Goal: Task Accomplishment & Management: Use online tool/utility

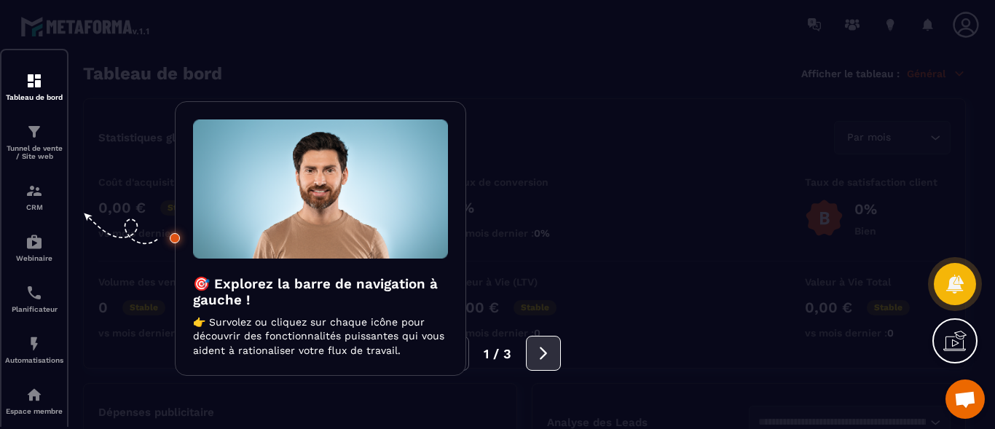
click at [540, 355] on icon at bounding box center [543, 353] width 16 height 16
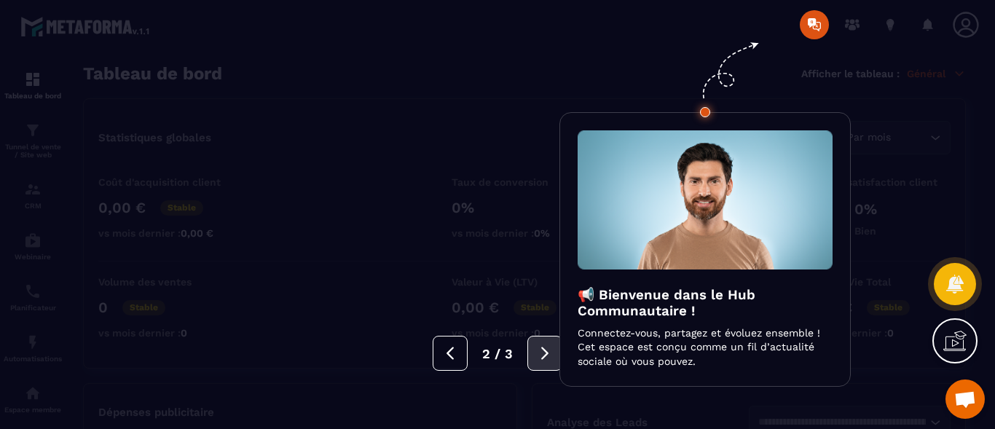
click at [540, 355] on icon at bounding box center [545, 353] width 16 height 16
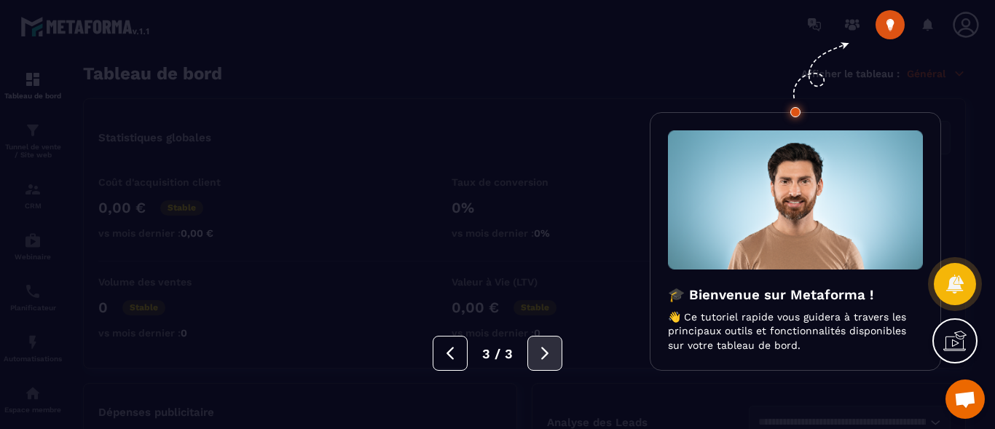
click at [540, 355] on icon at bounding box center [545, 353] width 16 height 16
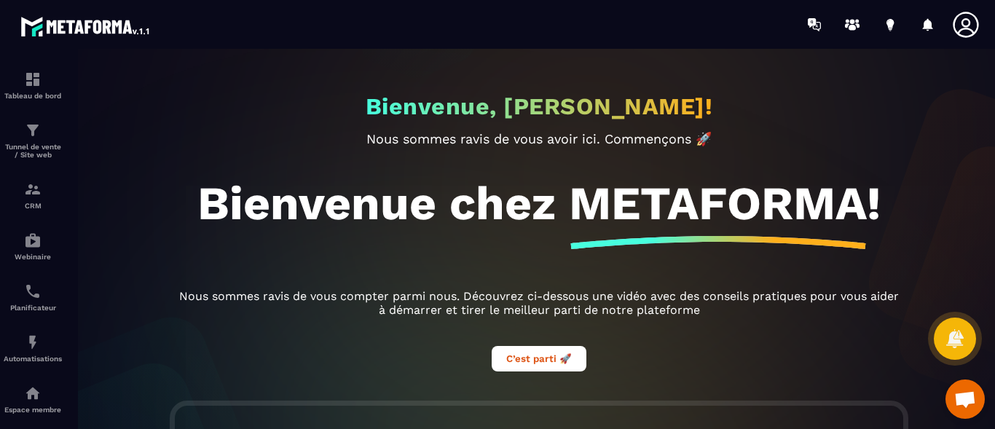
click at [968, 24] on icon at bounding box center [965, 24] width 29 height 29
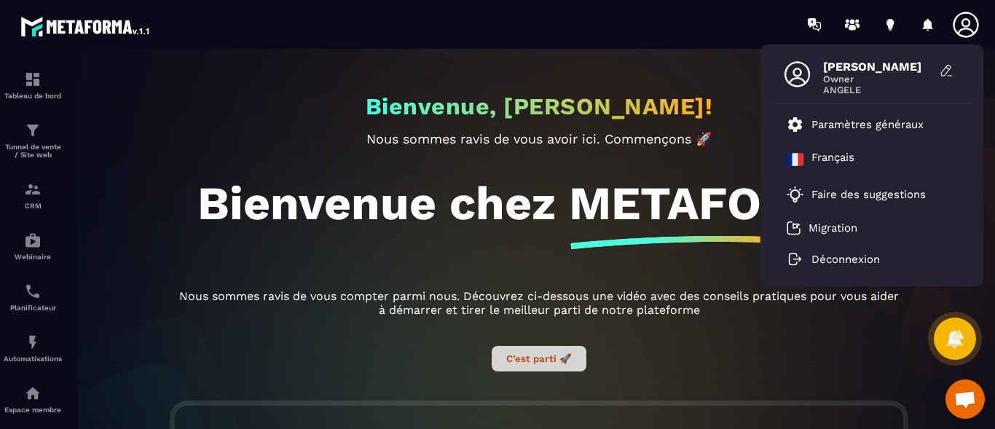
click at [538, 363] on button "C’est parti 🚀" at bounding box center [539, 358] width 95 height 25
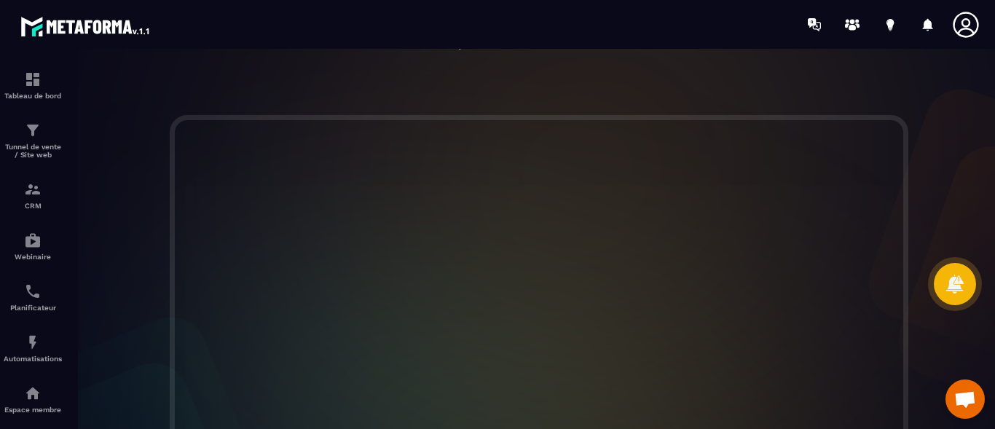
scroll to position [249, 0]
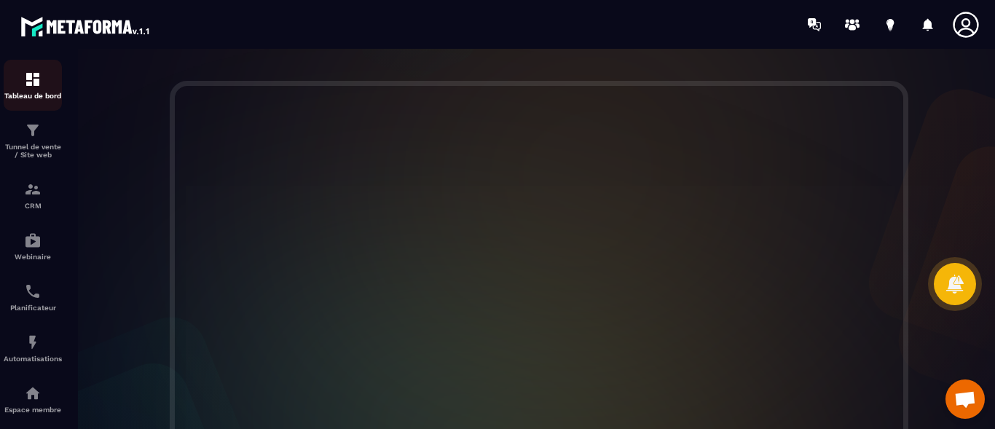
click at [33, 83] on img at bounding box center [32, 79] width 17 height 17
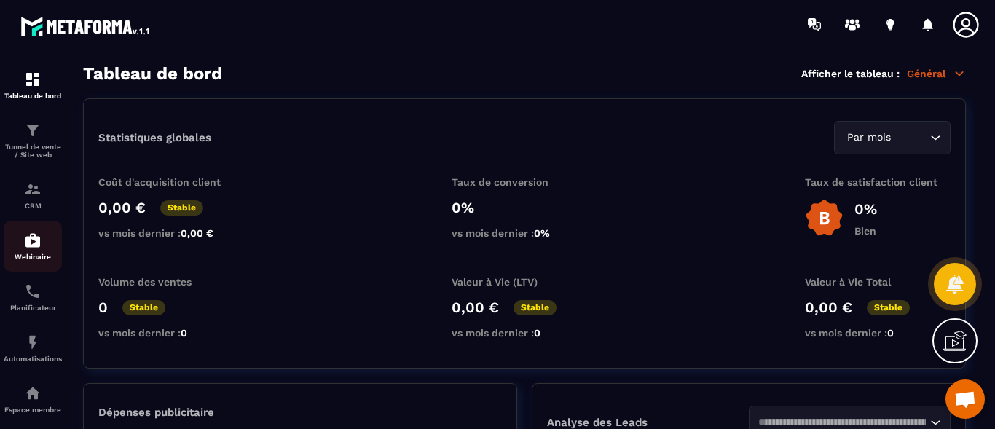
click at [34, 245] on img at bounding box center [32, 240] width 17 height 17
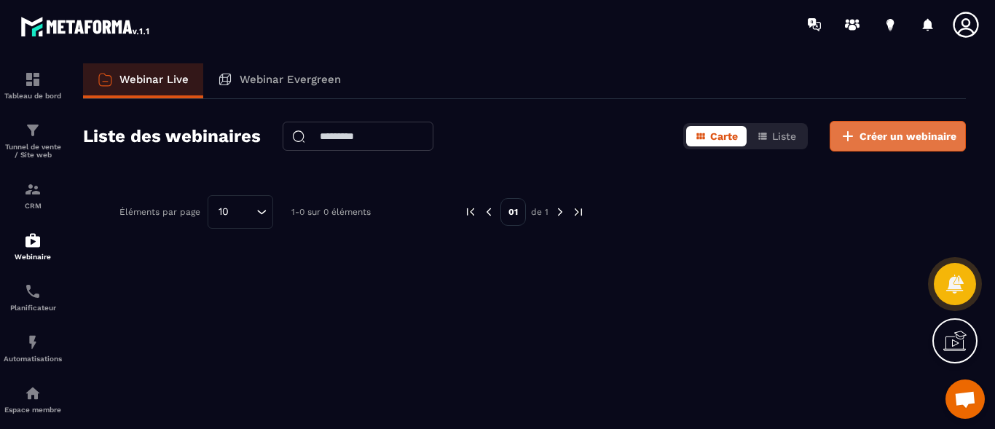
click at [905, 137] on span "Créer un webinaire" at bounding box center [908, 136] width 97 height 15
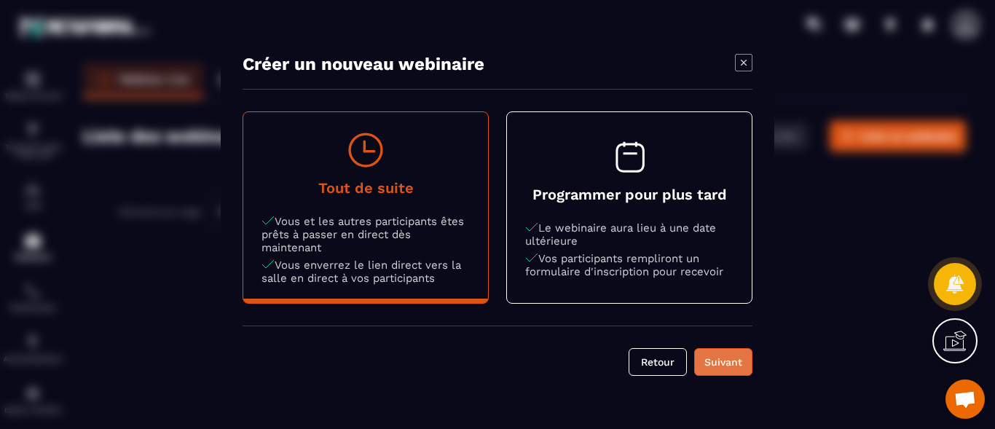
click at [721, 369] on div "Suivant" at bounding box center [723, 362] width 39 height 15
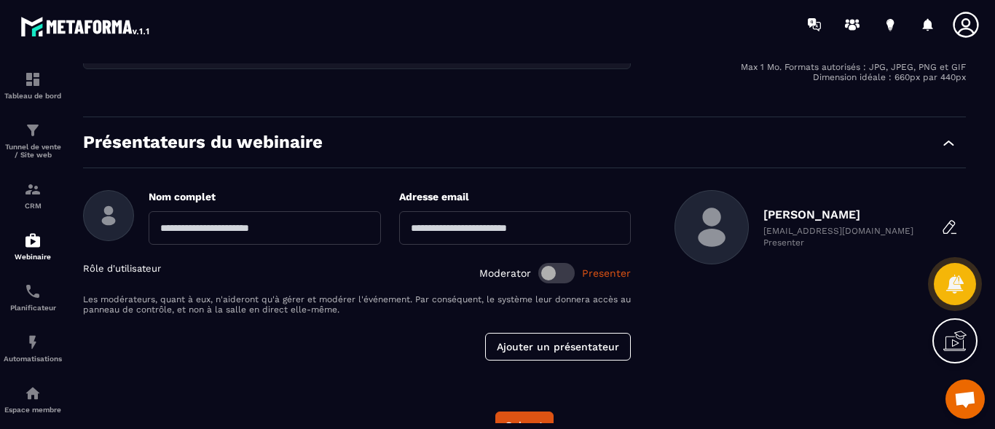
scroll to position [399, 0]
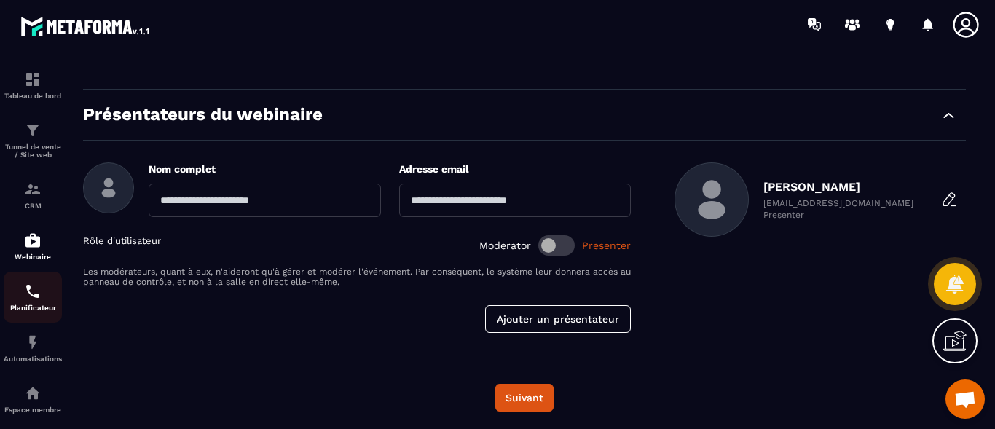
click at [32, 301] on div "Planificateur" at bounding box center [33, 297] width 58 height 29
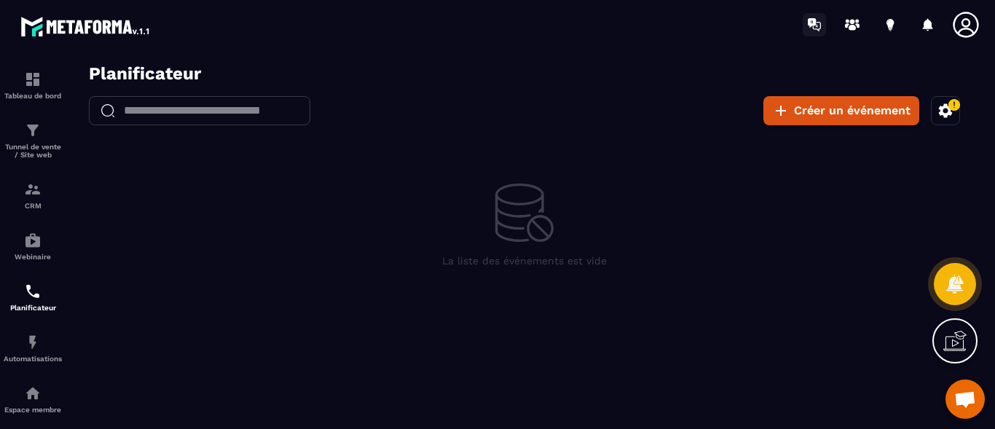
click at [814, 24] on icon at bounding box center [812, 22] width 8 height 9
